Goal: Information Seeking & Learning: Learn about a topic

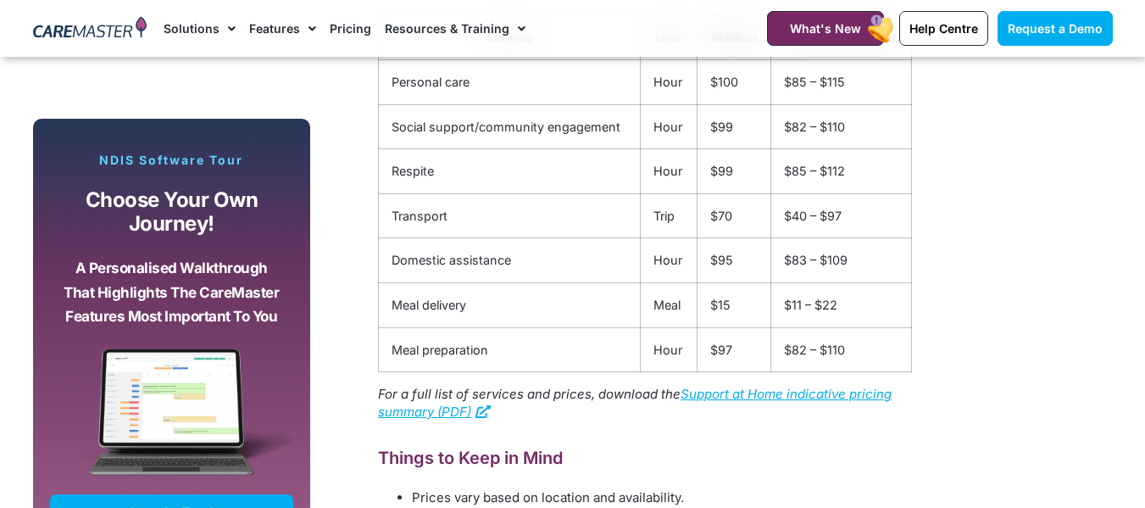
scroll to position [2882, 0]
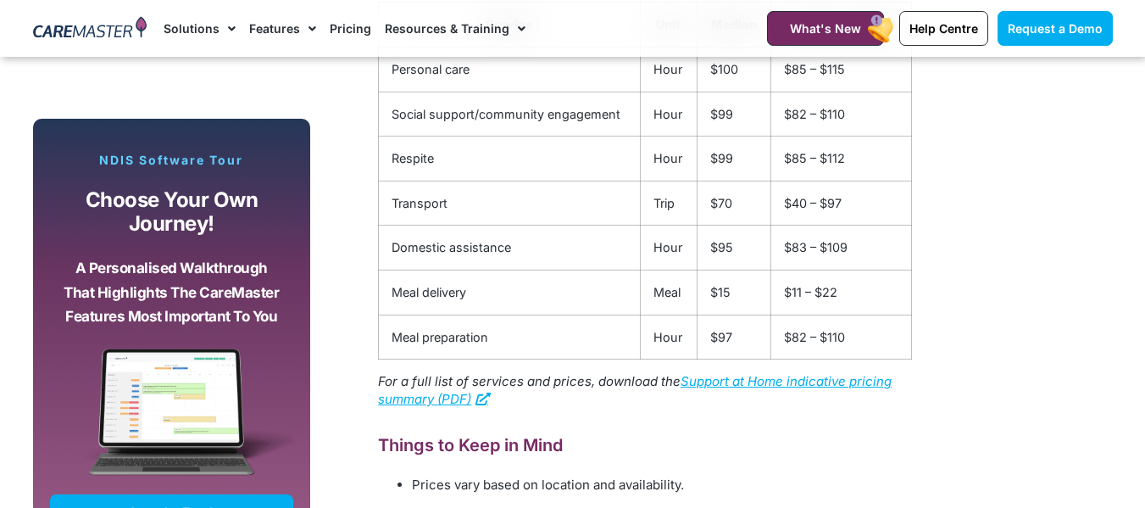
click at [763, 377] on link "Support at Home indicative pricing summary (PDF)" at bounding box center [635, 390] width 514 height 34
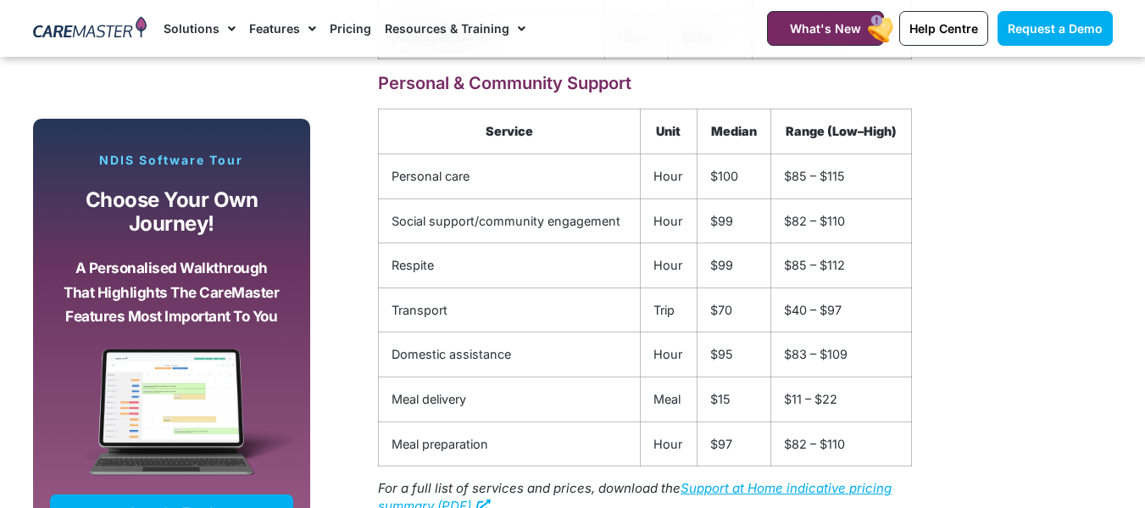
scroll to position [2798, 0]
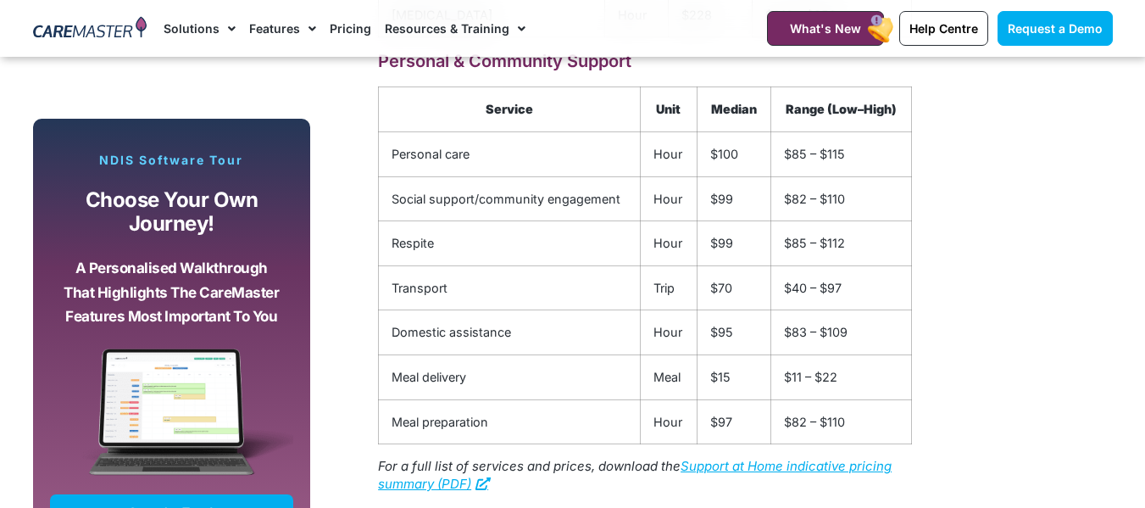
click at [148, 102] on div "NDIS Software Tour Choose your own journey! A personalised walkthrough that hig…" at bounding box center [172, 353] width 278 height 554
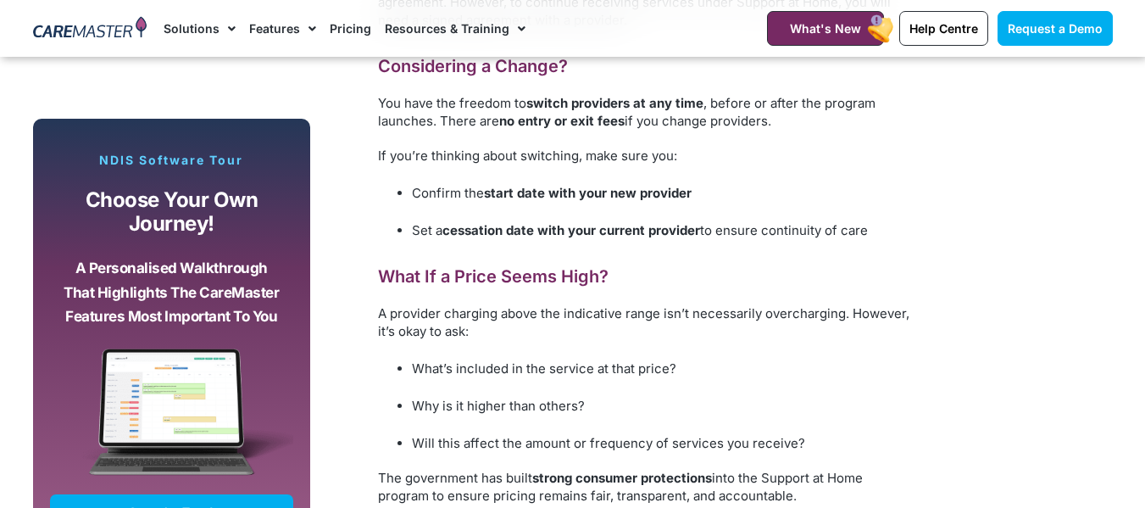
scroll to position [1780, 0]
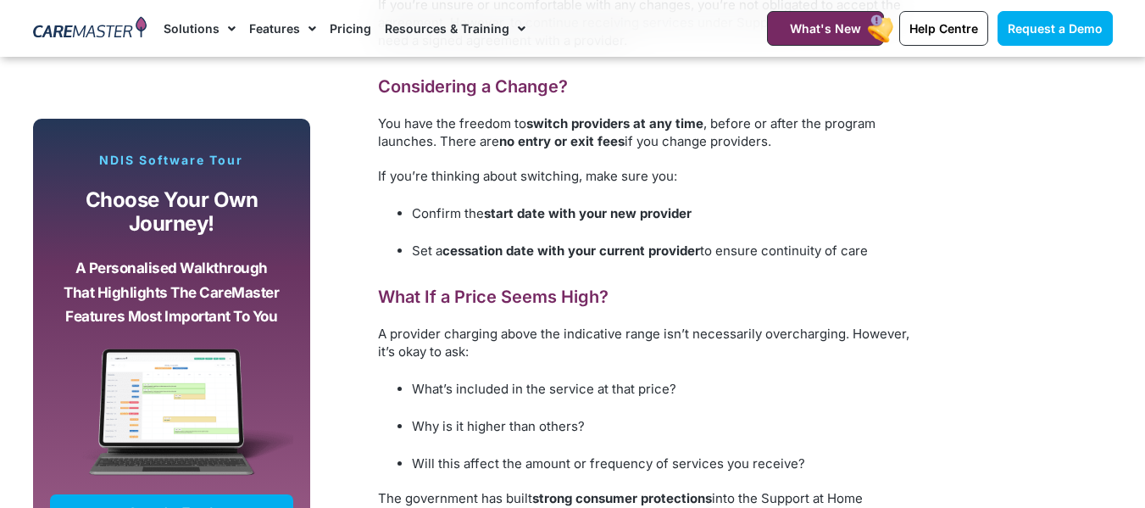
click at [87, 221] on p "Choose your own journey!" at bounding box center [172, 212] width 219 height 48
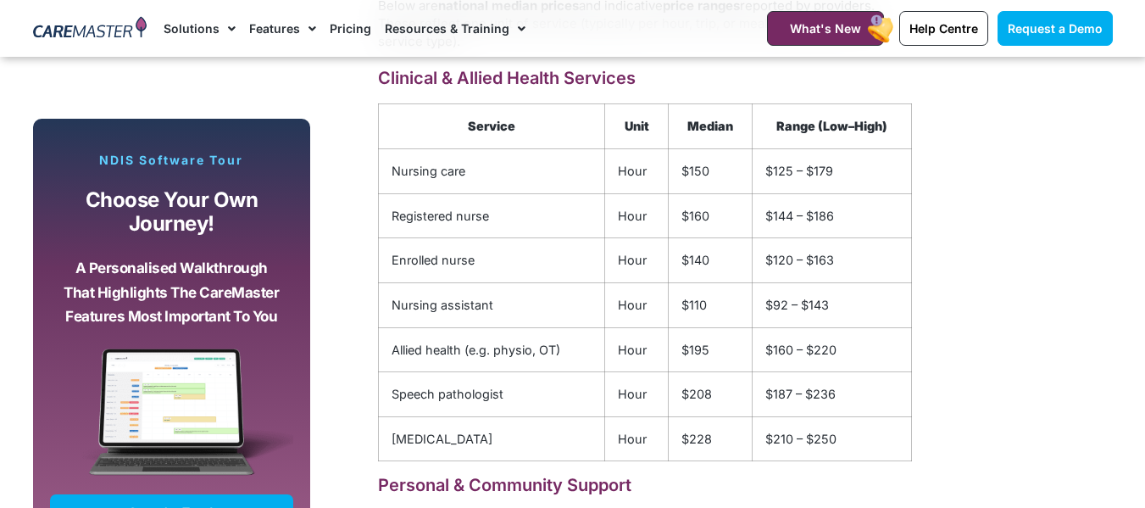
scroll to position [2204, 0]
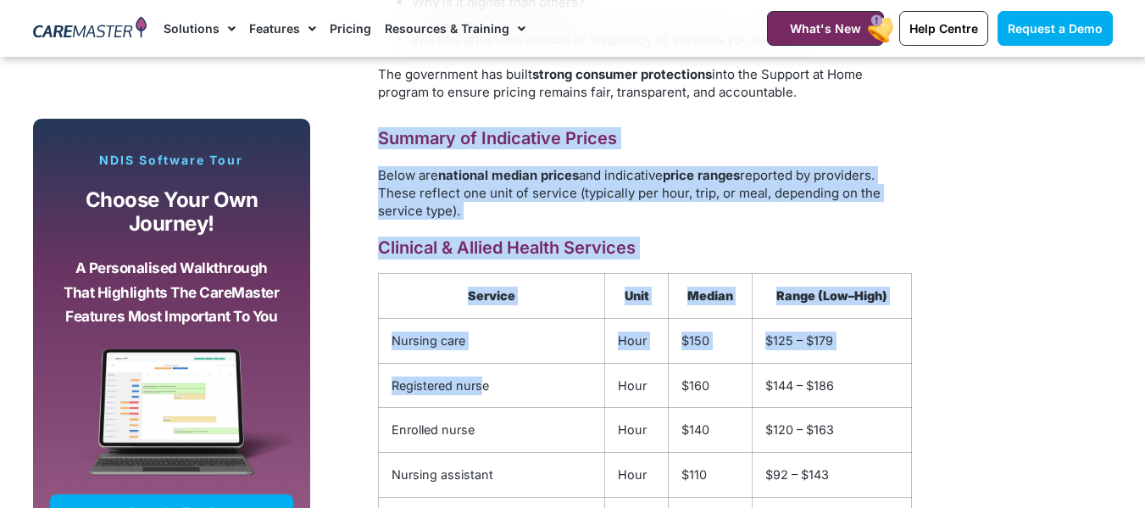
drag, startPoint x: 376, startPoint y: 131, endPoint x: 493, endPoint y: 381, distance: 276.1
click at [484, 393] on div "As part of preparations for the new Support at Home program launching on 1 July…" at bounding box center [645, 134] width 551 height 2655
click at [992, 244] on div "Subscribe, Connect, Learn, Grow: Our Monthly Newsletter Delivers Care Industry …" at bounding box center [573, 135] width 1097 height 2672
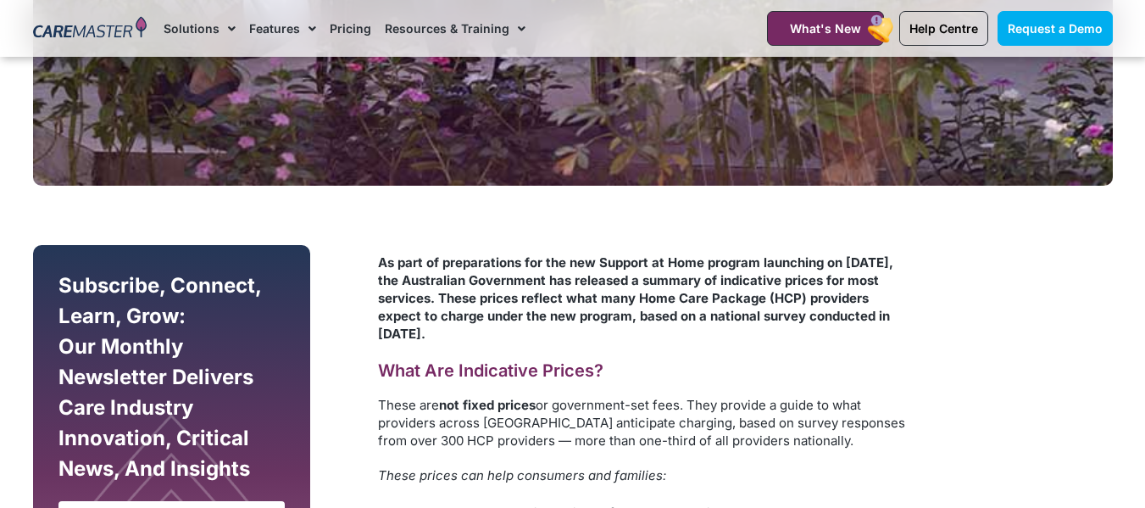
scroll to position [848, 0]
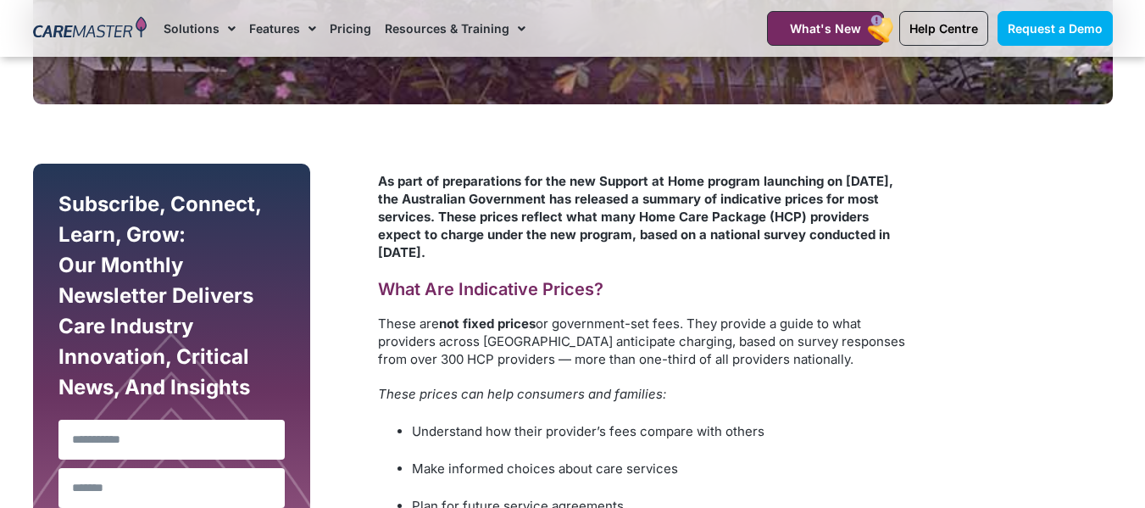
drag, startPoint x: 381, startPoint y: 0, endPoint x: 967, endPoint y: 213, distance: 623.2
